Goal: Information Seeking & Learning: Check status

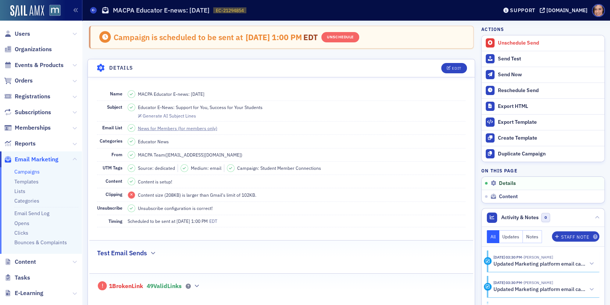
click at [25, 172] on link "Campaigns" at bounding box center [26, 171] width 25 height 7
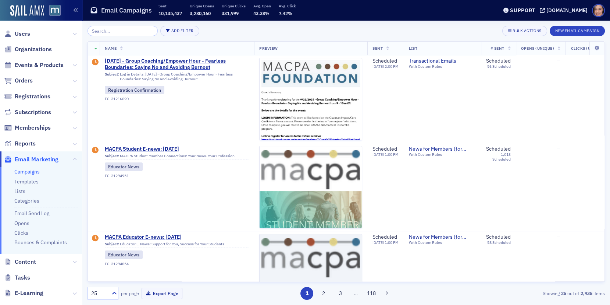
click at [175, 36] on div "Add Filter Bulk Actions New Email Campaign Name Preview Sent List # Sent Opens …" at bounding box center [347, 163] width 518 height 274
click at [174, 32] on button "Add Filter" at bounding box center [179, 31] width 39 height 10
click at [202, 33] on div "Date Sent" at bounding box center [209, 34] width 27 height 7
select select "8"
select select "2025"
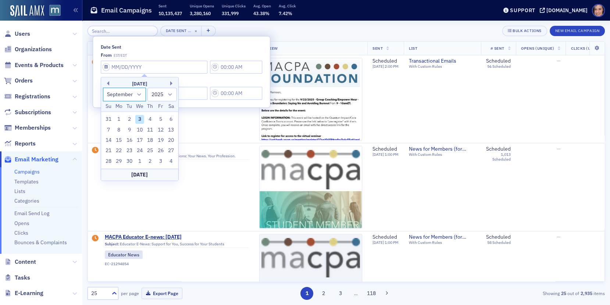
click at [138, 92] on select "January February March April May June July August September October November De…" at bounding box center [124, 95] width 43 height 14
select select "7"
click at [103, 88] on select "January February March April May June July August September October November De…" at bounding box center [124, 95] width 43 height 14
click at [148, 172] on div "4" at bounding box center [150, 171] width 9 height 9
type input "[DATE]"
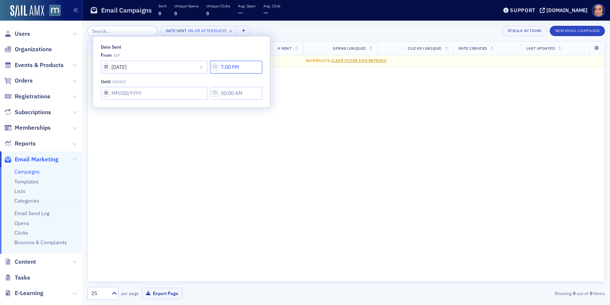
click at [226, 67] on input "7:00 PM" at bounding box center [236, 66] width 52 height 13
click at [309, 67] on button "AM" at bounding box center [311, 66] width 14 height 13
type input "7:00 AM"
click at [169, 73] on input "Date Sent" at bounding box center [154, 66] width 107 height 13
select select "8"
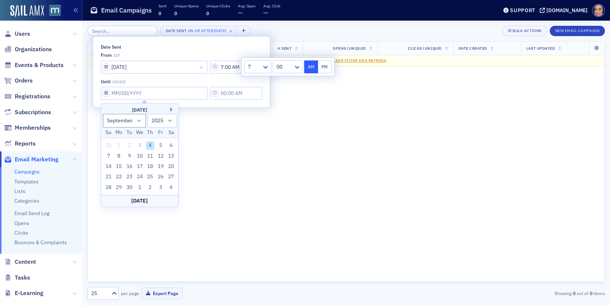
click at [151, 146] on div "4" at bounding box center [150, 145] width 9 height 9
type input "[DATE]"
type input "7:00 PM"
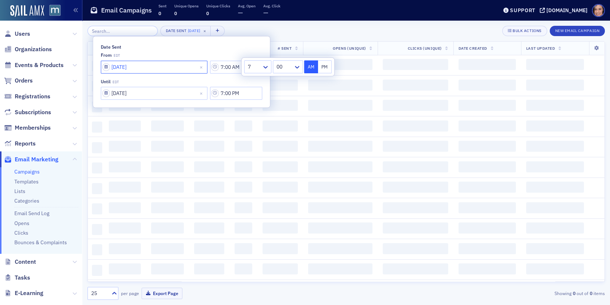
select select "8"
select select "2025"
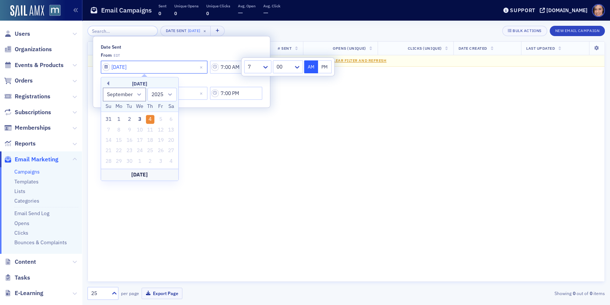
click at [150, 68] on input "[DATE]" at bounding box center [154, 66] width 107 height 13
click at [108, 81] on button "Previous Month" at bounding box center [107, 83] width 4 height 4
select select "7"
click at [149, 159] on div "28" at bounding box center [150, 161] width 9 height 9
type input "08/28/2025"
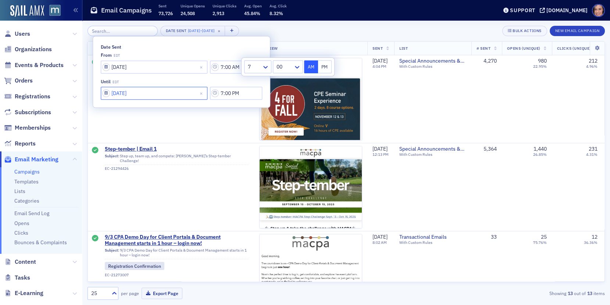
click at [158, 73] on input "[DATE]" at bounding box center [154, 66] width 107 height 13
select select "8"
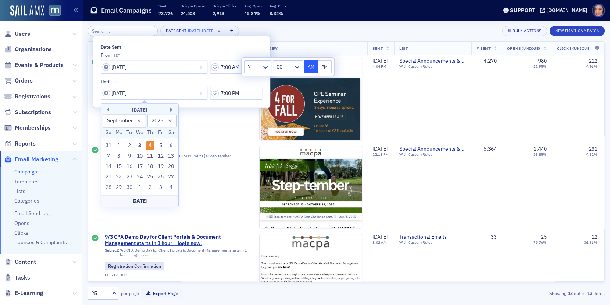
click at [328, 29] on div "Date Sent 8/28/2025 - 9/4/2025 × Bulk Actions New Email Campaign" at bounding box center [347, 31] width 518 height 10
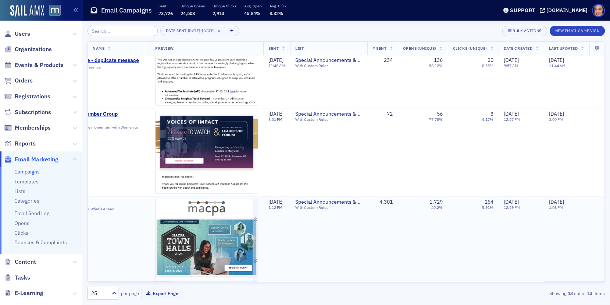
scroll to position [914, 0]
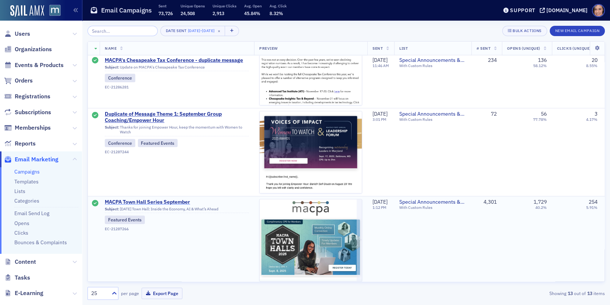
click at [170, 199] on span "MACPA Town Hall Series September" at bounding box center [177, 202] width 144 height 7
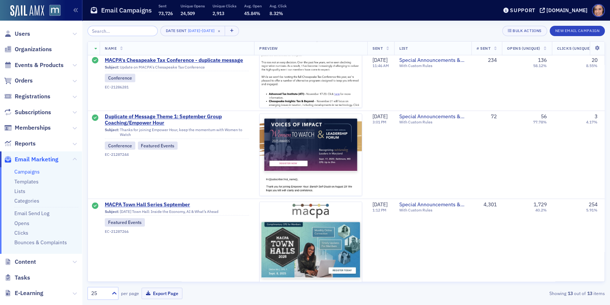
scroll to position [914, 0]
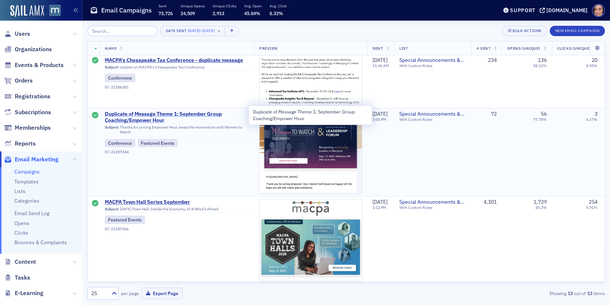
click at [145, 112] on span "Duplicate of Message Theme 1: September Group Coaching/Empower Hour" at bounding box center [177, 117] width 144 height 13
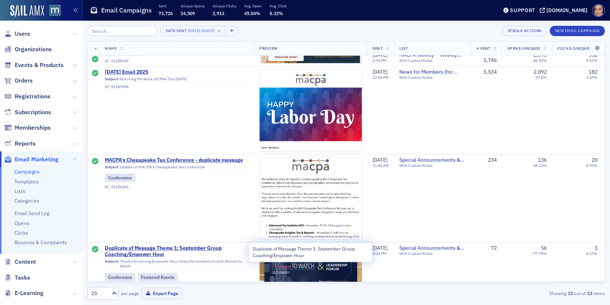
scroll to position [777, 0]
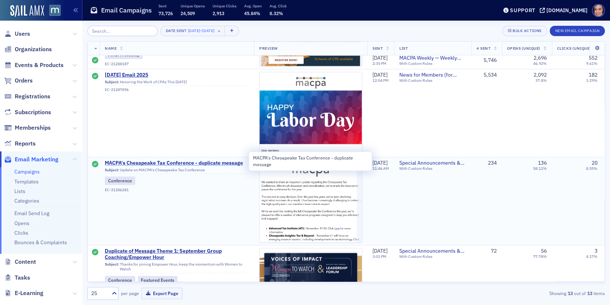
click at [163, 160] on span "MACPA's Chesapeake Tax Conference - duplicate message" at bounding box center [177, 163] width 144 height 7
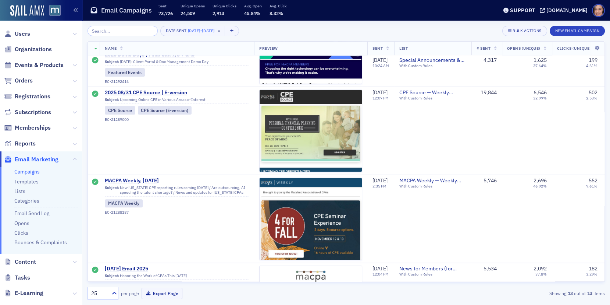
scroll to position [578, 0]
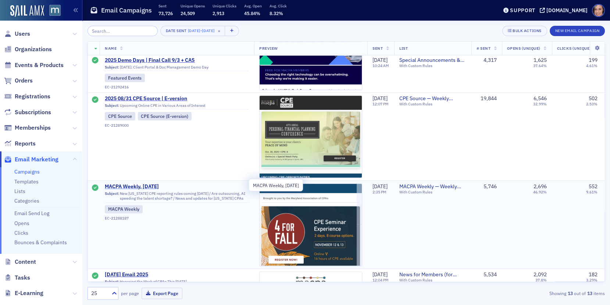
click at [153, 184] on span "MACPA Weekly, [DATE]" at bounding box center [177, 186] width 144 height 7
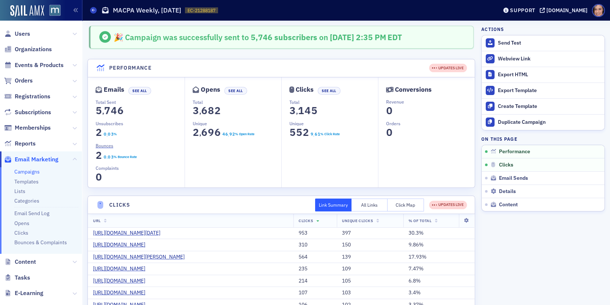
scroll to position [0, 0]
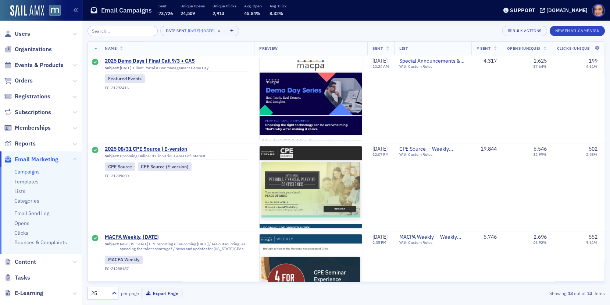
scroll to position [520, 0]
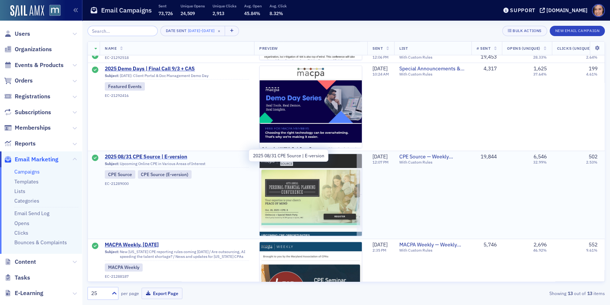
click at [181, 155] on span "2025 08/31 CPE Source | E-version" at bounding box center [177, 156] width 144 height 7
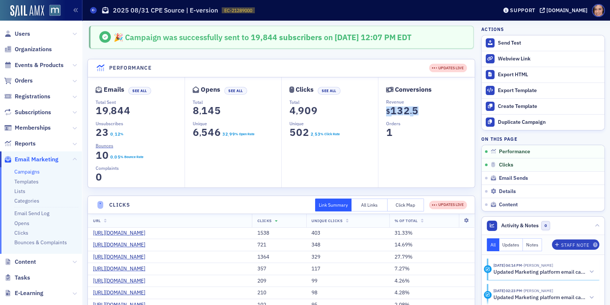
copy section "$ 0 1 2 3 4 5 6 7 8 9 1 0 1 2 3 4 5 6 7 8 9 3 0 1 2 3 4 5 6 7 8 9 2 . 0 1 2 3 4…"
drag, startPoint x: 384, startPoint y: 108, endPoint x: 417, endPoint y: 110, distance: 33.2
click at [417, 110] on div "Conversions Revenue $ 0 1 2 3 4 5 6 7 8 9 1 0 1 2 3 4 5 6 7 8 9 3 0 1 2 3 4 5 6…" at bounding box center [426, 132] width 97 height 110
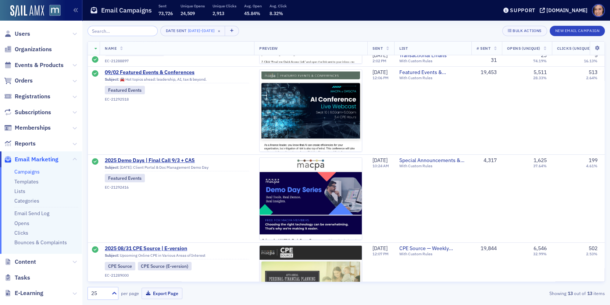
scroll to position [417, 0]
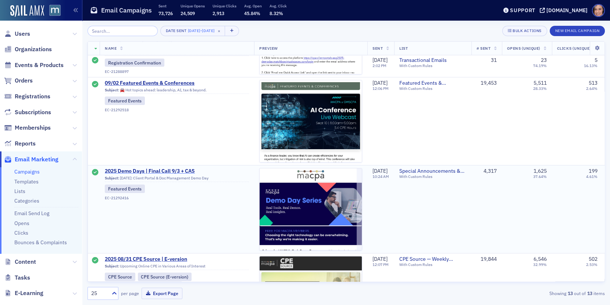
click at [191, 169] on span "2025 Demo Days | Final Call 9/3 + CAS" at bounding box center [177, 171] width 144 height 7
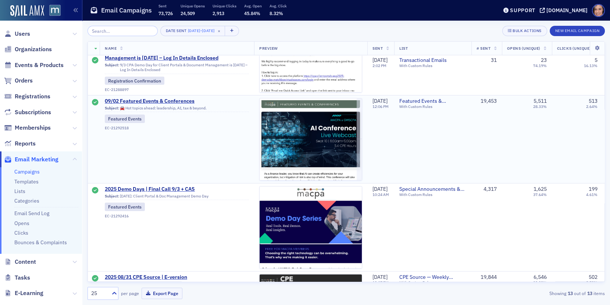
scroll to position [383, 0]
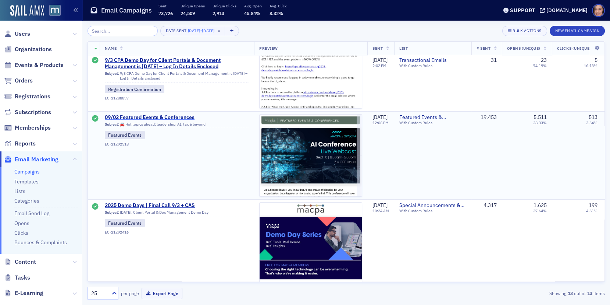
click at [182, 116] on span "09/02 Featured Events & Conferences" at bounding box center [177, 117] width 144 height 7
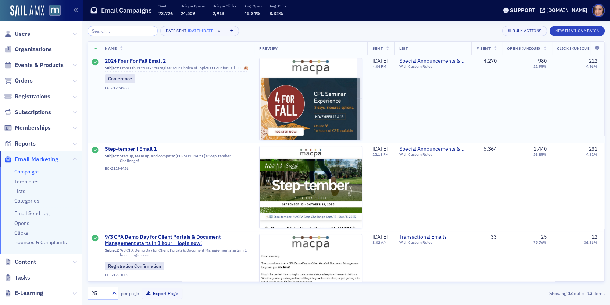
click at [146, 60] on span "2024 Four For Fall Email 2" at bounding box center [177, 61] width 144 height 7
click at [138, 149] on span "Step-tember | Email 1" at bounding box center [177, 149] width 144 height 7
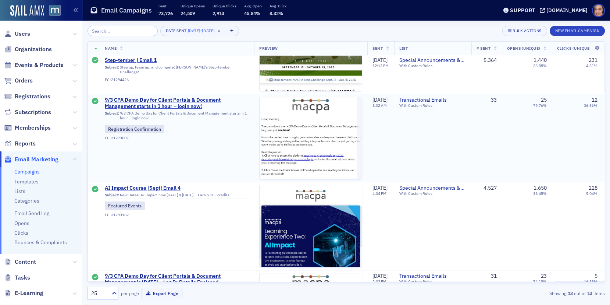
scroll to position [140, 0]
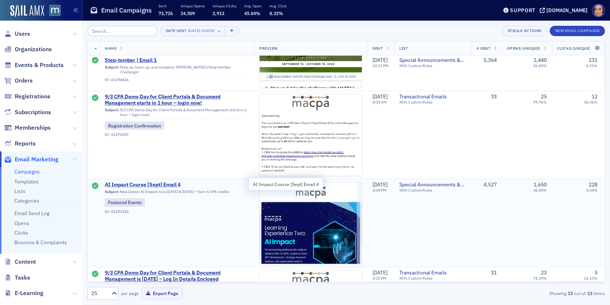
click at [151, 183] on span "AI Impact Course [Sept] Email 4" at bounding box center [177, 184] width 144 height 7
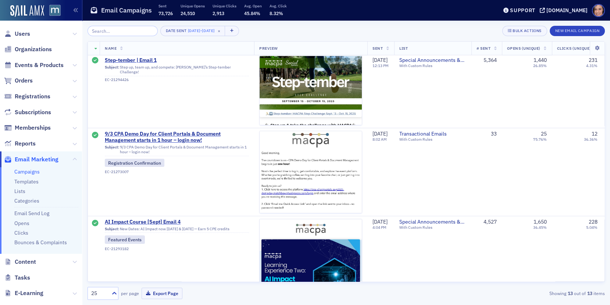
scroll to position [152, 0]
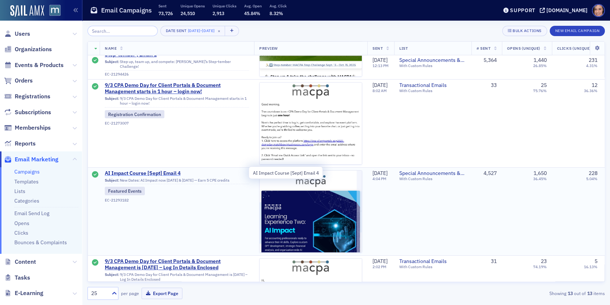
click at [154, 174] on span "AI Impact Course [Sept] Email 4" at bounding box center [177, 173] width 144 height 7
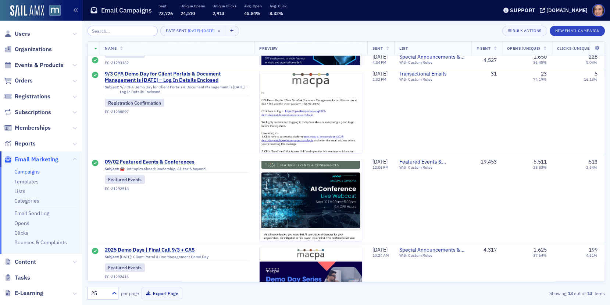
scroll to position [340, 0]
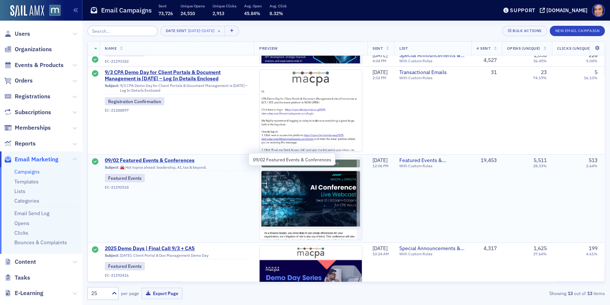
click at [174, 160] on span "09/02 Featured Events & Conferences" at bounding box center [177, 160] width 144 height 7
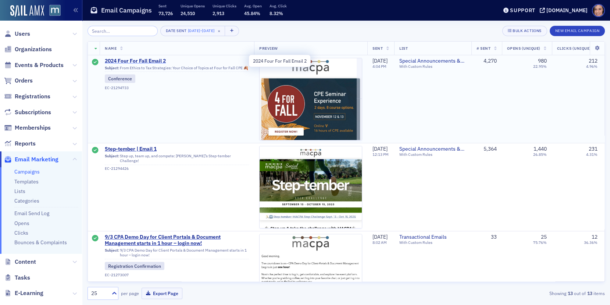
click at [160, 63] on span "2024 Four For Fall Email 2" at bounding box center [177, 61] width 144 height 7
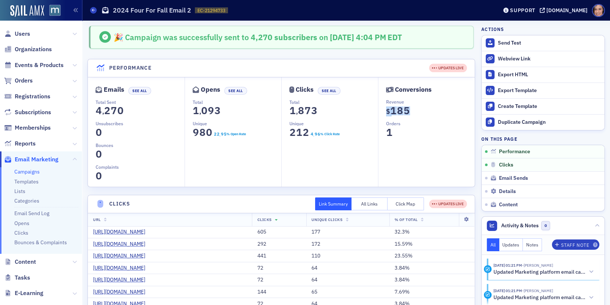
copy section "$ 0 1 2 3 4 5 6 7 8 9 1 0 1 2 3 4 5 6 7 8 9 8 0 1 2 3 4 5"
drag, startPoint x: 386, startPoint y: 111, endPoint x: 410, endPoint y: 111, distance: 23.9
click at [410, 111] on dd "$ 0 1 2 3 4 5 6 7 8 9 1 0 1 2 3 4 5 6 7 8 9 8 0 1 2 3 4 5 6 7 8 9 5" at bounding box center [430, 112] width 89 height 15
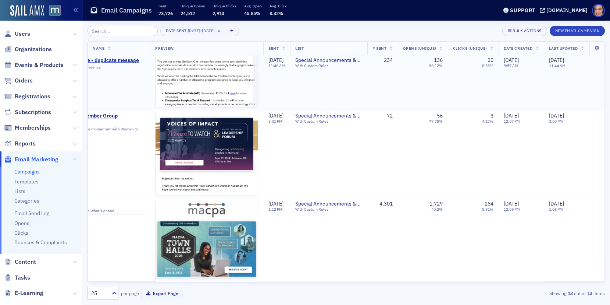
scroll to position [914, 115]
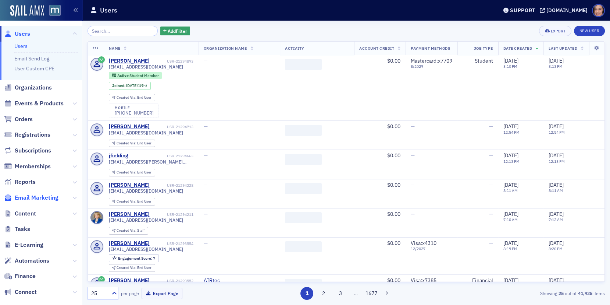
click at [38, 194] on span "Email Marketing" at bounding box center [37, 197] width 44 height 8
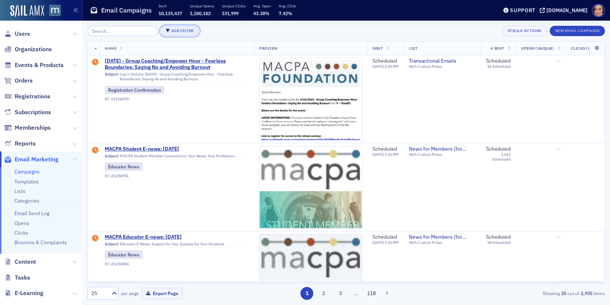
click at [167, 35] on button "Add Filter" at bounding box center [179, 31] width 39 height 10
click at [211, 37] on div "Date Sent" at bounding box center [209, 34] width 27 height 7
select select "8"
select select "2025"
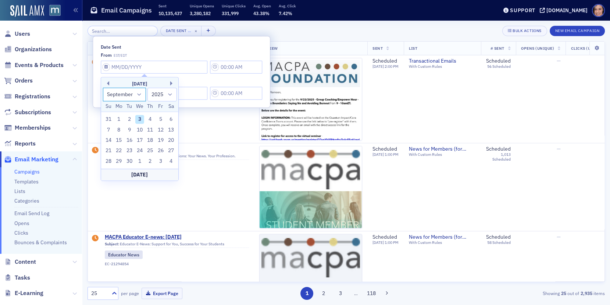
click at [138, 95] on select "January February March April May June July August September October November De…" at bounding box center [124, 95] width 43 height 14
select select "7"
click at [103, 88] on select "January February March April May June July August September October November De…" at bounding box center [124, 95] width 43 height 14
click at [143, 159] on div "27" at bounding box center [139, 161] width 9 height 9
type input "[DATE]"
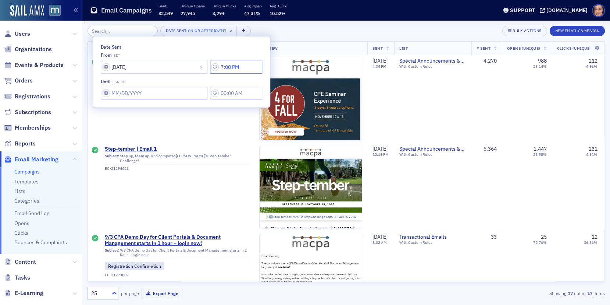
click at [222, 67] on input "7:00 PM" at bounding box center [236, 66] width 52 height 13
click at [309, 67] on button "AM" at bounding box center [311, 66] width 14 height 13
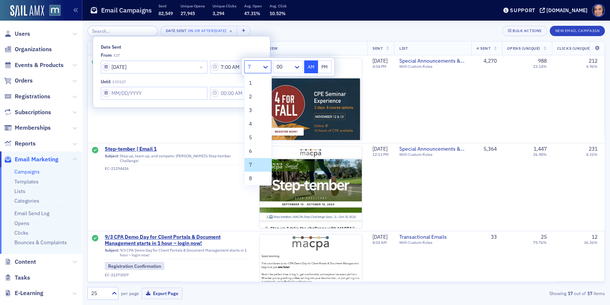
click at [258, 65] on div at bounding box center [254, 66] width 14 height 9
click at [260, 138] on div "9" at bounding box center [258, 136] width 18 height 8
type input "9:00 AM"
click at [151, 73] on input "Date Sent" at bounding box center [154, 66] width 107 height 13
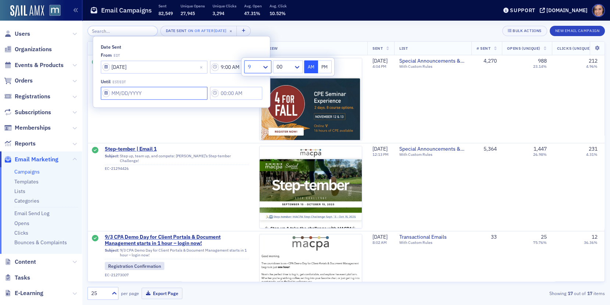
select select "8"
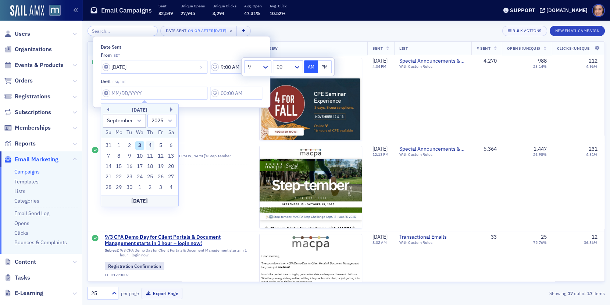
click at [152, 142] on div "4" at bounding box center [150, 145] width 9 height 9
type input "[DATE]"
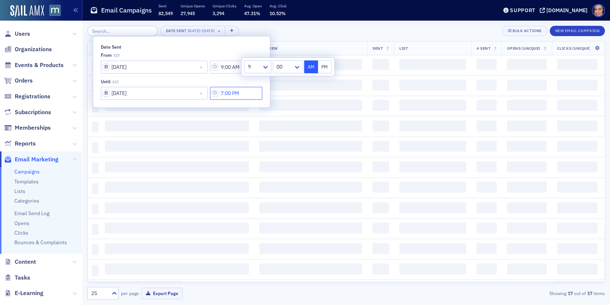
click at [211, 73] on input "7:00 PM" at bounding box center [236, 66] width 52 height 13
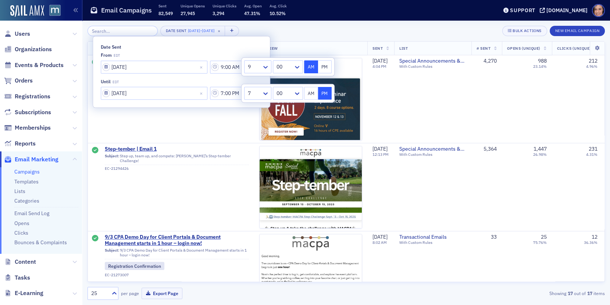
click at [254, 71] on div at bounding box center [254, 66] width 14 height 9
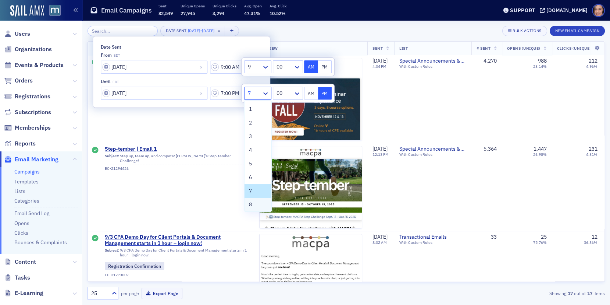
scroll to position [37, 0]
click at [260, 182] on div "9" at bounding box center [258, 181] width 18 height 8
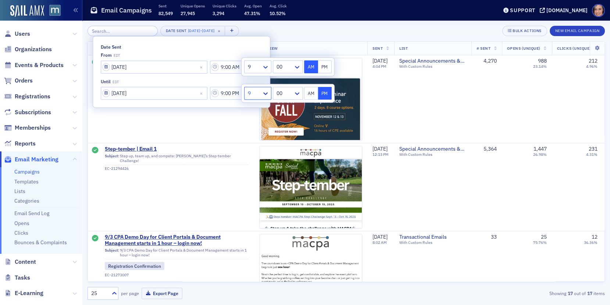
click at [308, 92] on button "AM" at bounding box center [311, 93] width 14 height 13
type input "9:00 AM"
click at [404, 22] on div "Date Sent [DATE] - [DATE] × Bulk Actions New Email Campaign Name Preview Sent L…" at bounding box center [347, 163] width 518 height 284
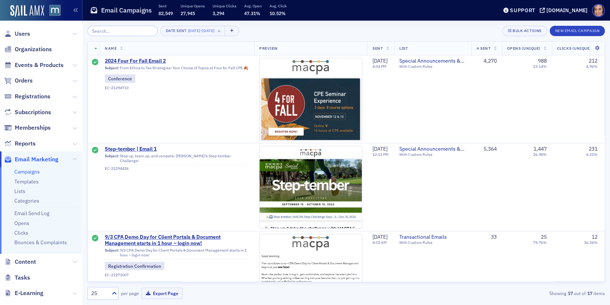
click at [490, 46] on span "# Sent" at bounding box center [484, 48] width 14 height 5
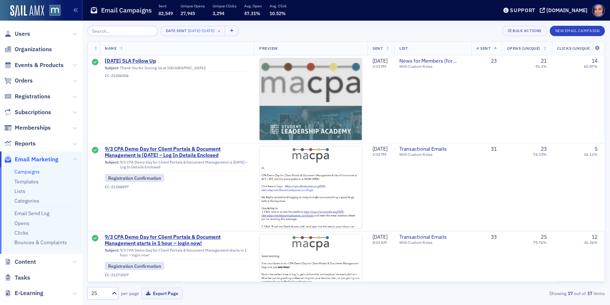
click at [490, 46] on span "# Sent" at bounding box center [484, 48] width 14 height 5
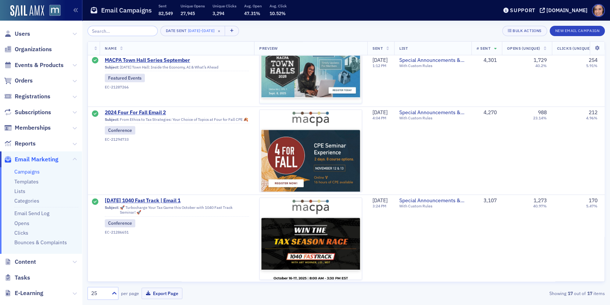
scroll to position [794, 0]
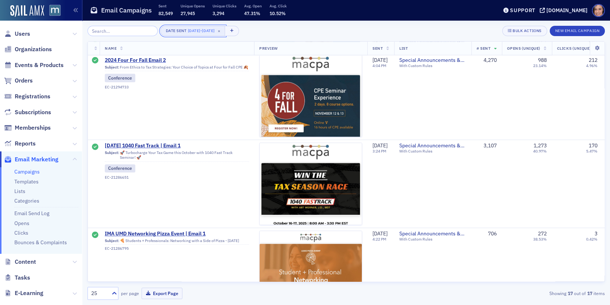
click at [188, 33] on span "[DATE]" at bounding box center [194, 30] width 13 height 5
select select "7"
select select "2025"
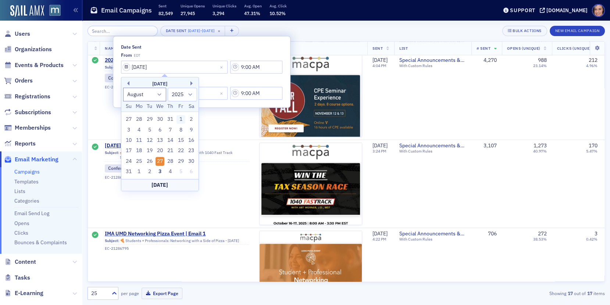
click at [178, 119] on div "1" at bounding box center [181, 119] width 9 height 9
type input "[DATE]"
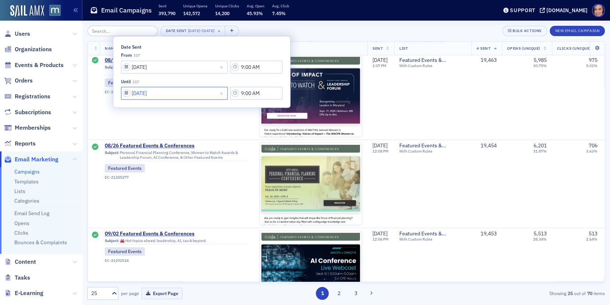
click at [173, 73] on input "[DATE]" at bounding box center [174, 66] width 107 height 13
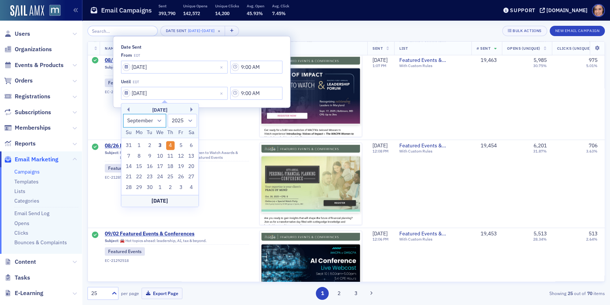
click at [163, 122] on select "January February March April May June July August September October November De…" at bounding box center [144, 121] width 43 height 14
select select "7"
click at [123, 114] on select "January February March April May June July August September October November De…" at bounding box center [144, 121] width 43 height 14
click at [131, 196] on div "31" at bounding box center [128, 197] width 9 height 9
type input "[DATE]"
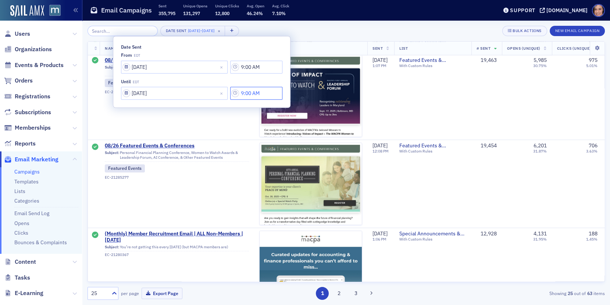
click at [243, 73] on input "9:00 AM" at bounding box center [256, 66] width 52 height 13
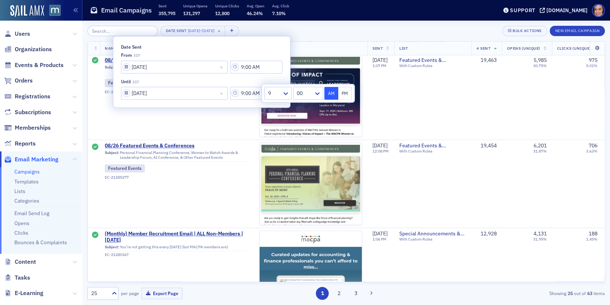
click at [342, 95] on button "PM" at bounding box center [345, 93] width 14 height 13
type input "9:00 PM"
click at [230, 67] on input "9:00 AM" at bounding box center [256, 66] width 52 height 13
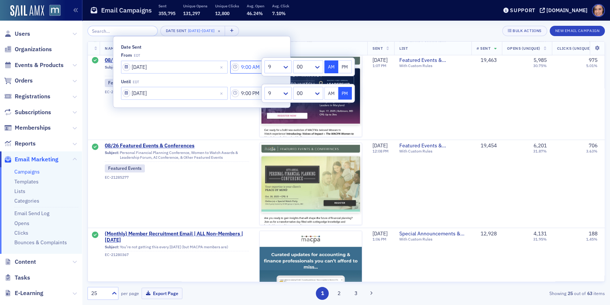
click at [230, 66] on input "9:00 AM" at bounding box center [256, 66] width 52 height 13
type input "7:00 AM"
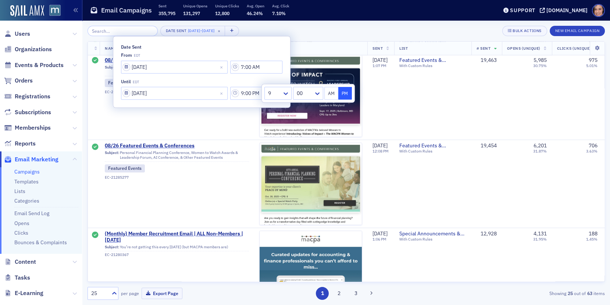
click at [333, 88] on button "AM" at bounding box center [331, 93] width 14 height 13
click at [242, 73] on input "9:00 AM" at bounding box center [256, 66] width 52 height 13
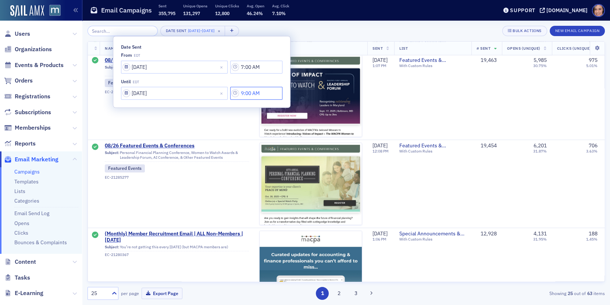
drag, startPoint x: 239, startPoint y: 94, endPoint x: 250, endPoint y: 94, distance: 11.0
click at [250, 73] on input "9:00 AM" at bounding box center [256, 66] width 52 height 13
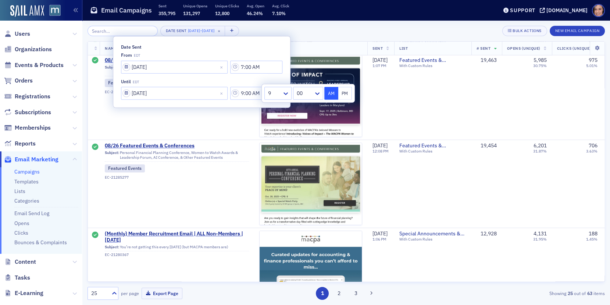
click at [347, 88] on button "PM" at bounding box center [345, 93] width 14 height 13
type input "9:00 PM"
click at [367, 29] on div "Date Sent [DATE] - [DATE] × Bulk Actions New Email Campaign" at bounding box center [347, 31] width 518 height 10
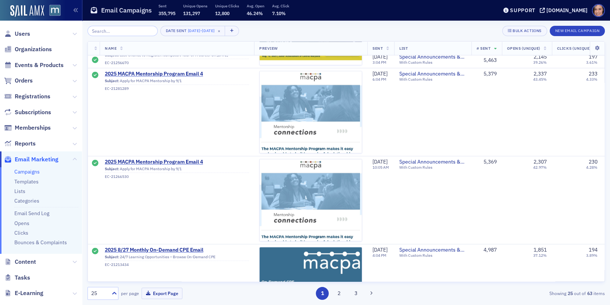
scroll to position [1967, 0]
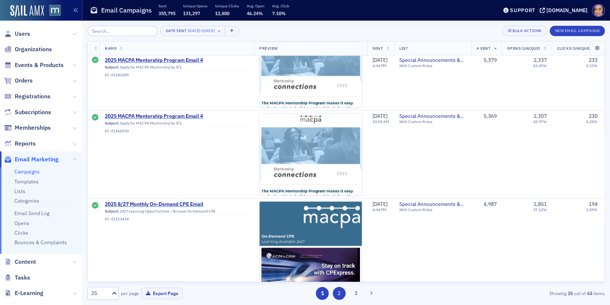
click at [343, 297] on button "2" at bounding box center [339, 293] width 13 height 13
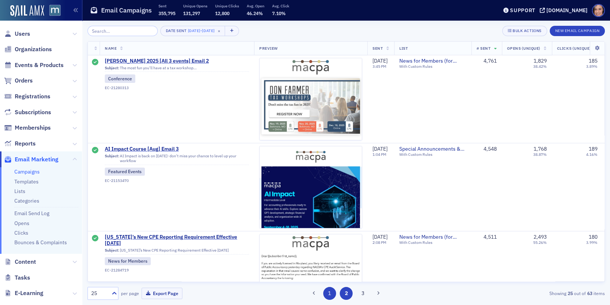
click at [329, 297] on button "1" at bounding box center [329, 293] width 13 height 13
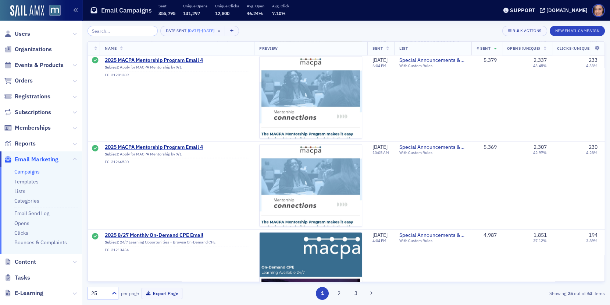
scroll to position [1967, 0]
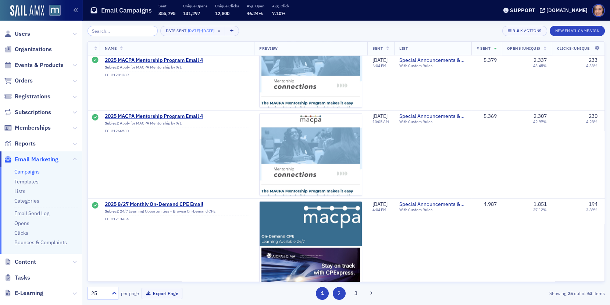
click at [338, 297] on button "2" at bounding box center [339, 293] width 13 height 13
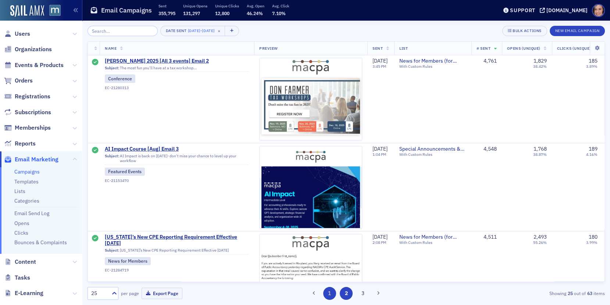
click at [329, 295] on button "1" at bounding box center [329, 293] width 13 height 13
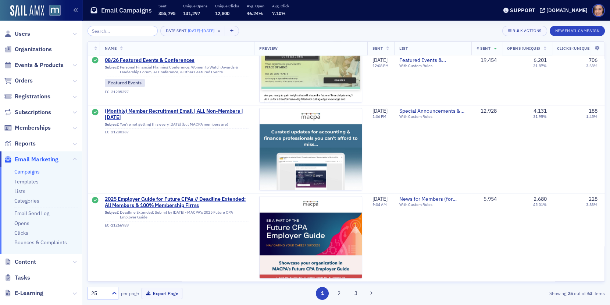
scroll to position [930, 0]
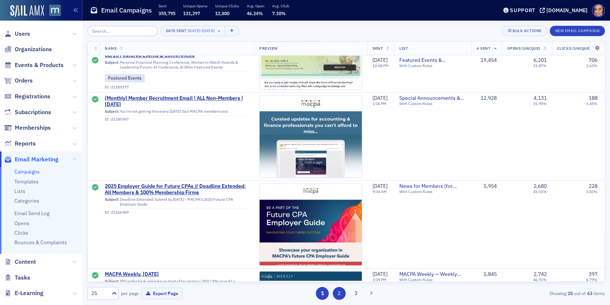
click at [335, 295] on button "2" at bounding box center [339, 293] width 13 height 13
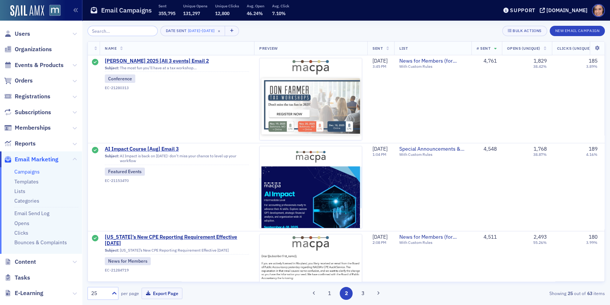
click at [330, 295] on button "1" at bounding box center [329, 293] width 13 height 13
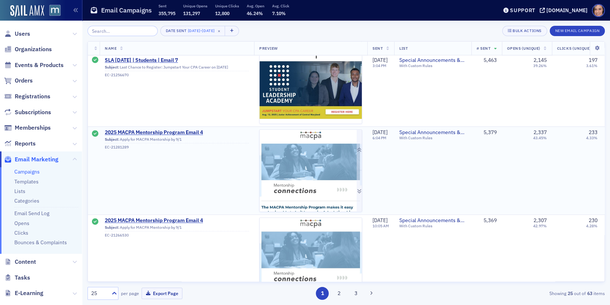
scroll to position [1967, 0]
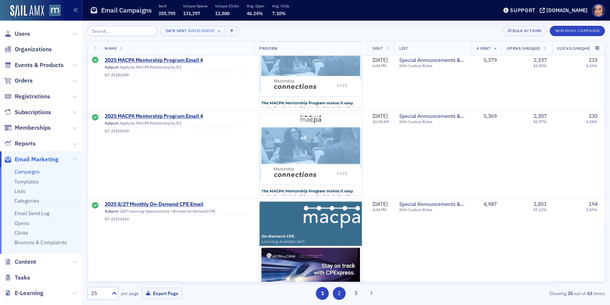
click at [343, 292] on button "2" at bounding box center [339, 293] width 13 height 13
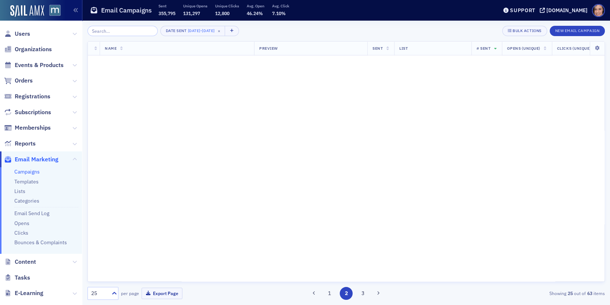
scroll to position [0, 0]
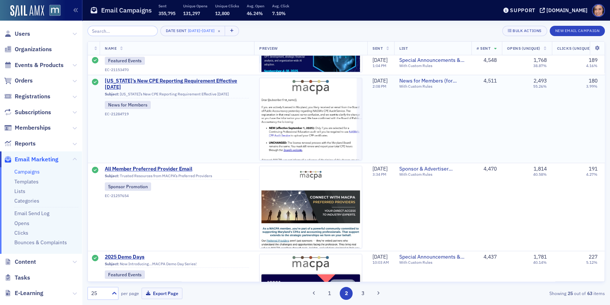
scroll to position [159, 0]
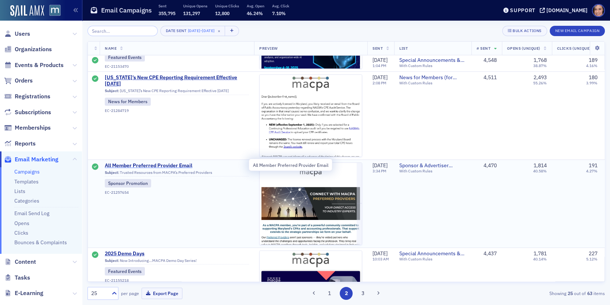
click at [181, 166] on span "All Member Preferred Provider Email" at bounding box center [177, 165] width 144 height 7
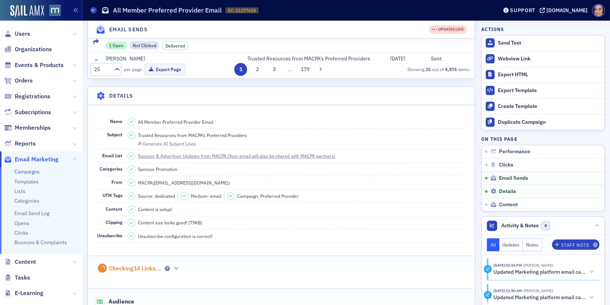
scroll to position [804, 0]
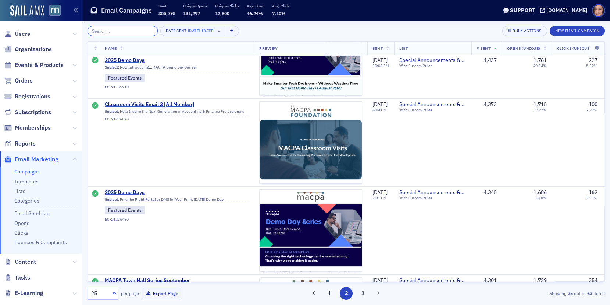
scroll to position [450, 0]
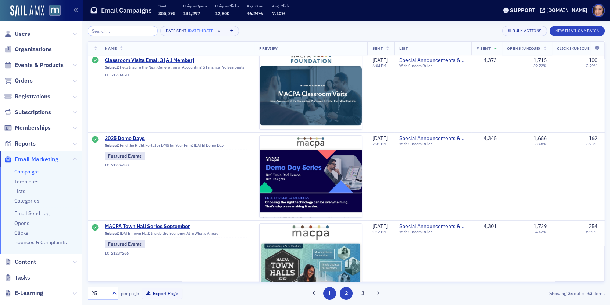
click at [330, 294] on button "1" at bounding box center [329, 293] width 13 height 13
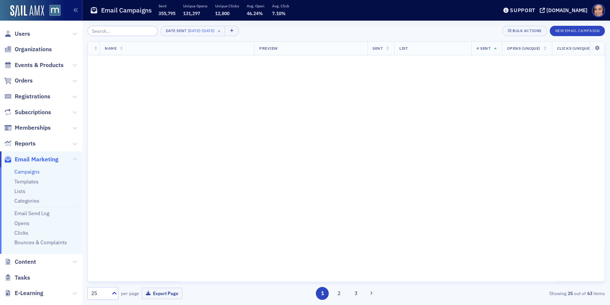
scroll to position [0, 0]
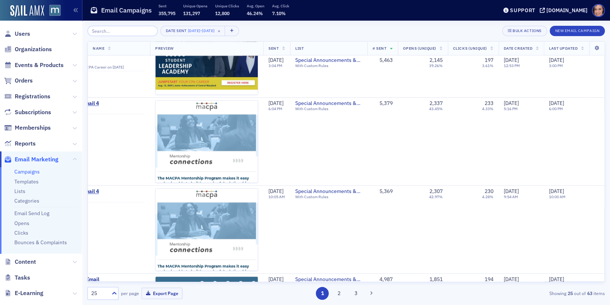
scroll to position [1967, 113]
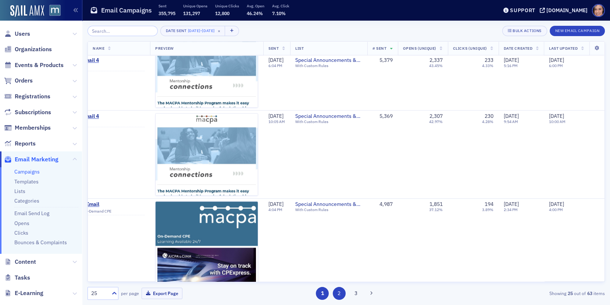
click at [338, 294] on button "2" at bounding box center [339, 293] width 13 height 13
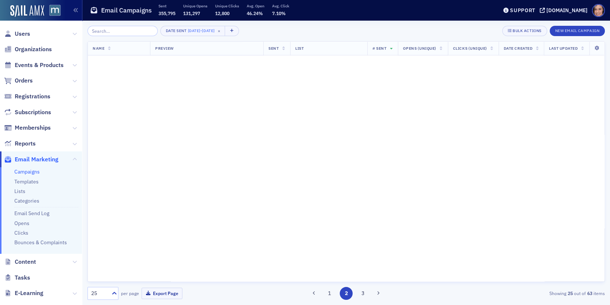
scroll to position [0, 113]
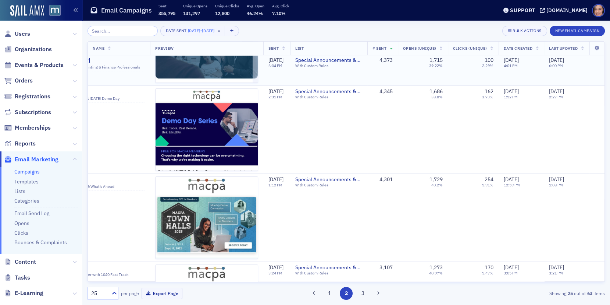
scroll to position [498, 113]
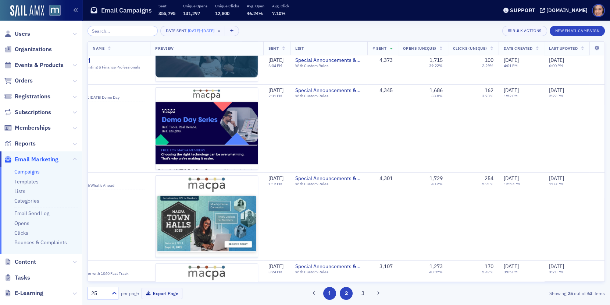
click at [326, 296] on button "1" at bounding box center [329, 293] width 13 height 13
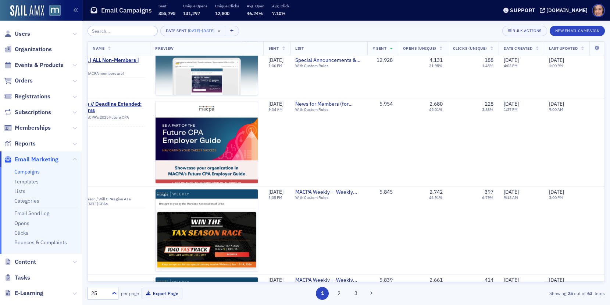
scroll to position [1023, 113]
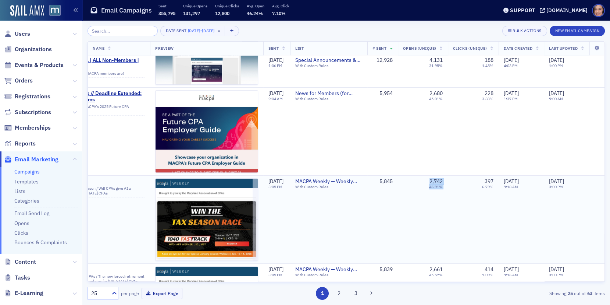
drag, startPoint x: 427, startPoint y: 184, endPoint x: 463, endPoint y: 184, distance: 36.8
click at [464, 184] on tr "MACPA Weekly, [DATE] Subject: IRS walks back remarks on start of tax season / W…" at bounding box center [294, 219] width 621 height 88
copy div "2,742 46.91%"
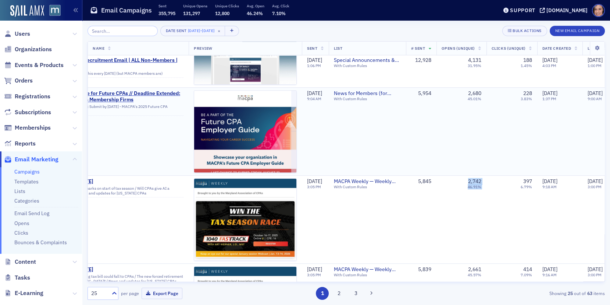
scroll to position [1023, 0]
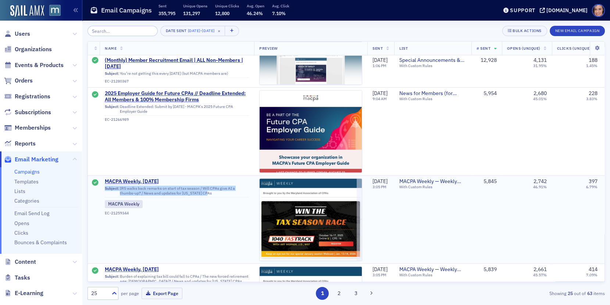
copy div "Subject: IRS walks back remarks on start of tax season / Will CPAs give AI a th…"
drag, startPoint x: 105, startPoint y: 185, endPoint x: 209, endPoint y: 190, distance: 103.5
click at [209, 190] on div "Subject: IRS walks back remarks on start of tax season / Will CPAs give AI a th…" at bounding box center [177, 191] width 144 height 11
